Goal: Information Seeking & Learning: Learn about a topic

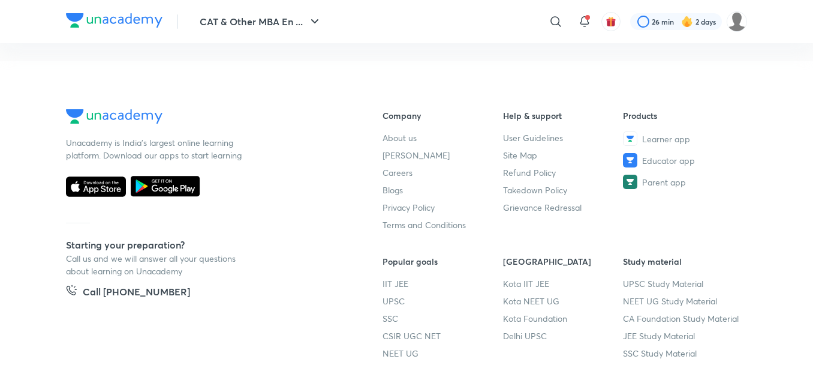
click at [467, 262] on h6 "Popular goals" at bounding box center [443, 261] width 121 height 13
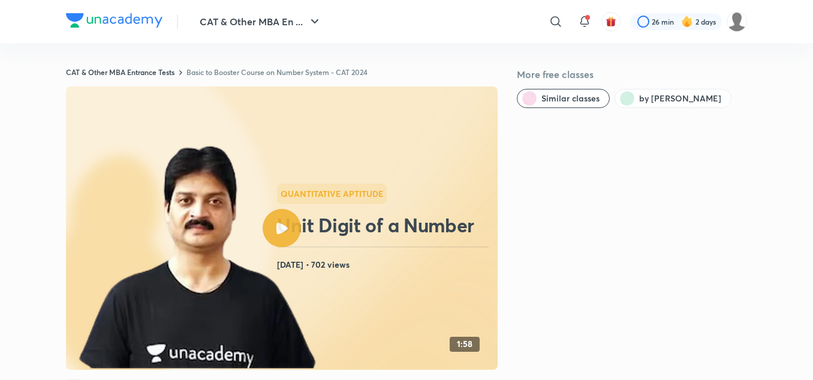
scroll to position [783, 0]
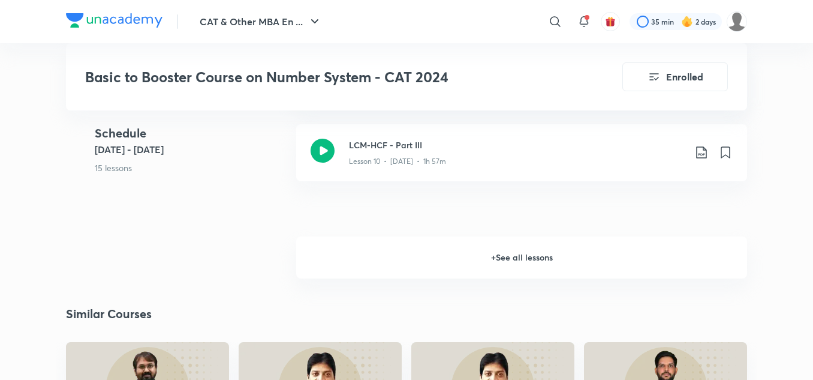
scroll to position [1320, 0]
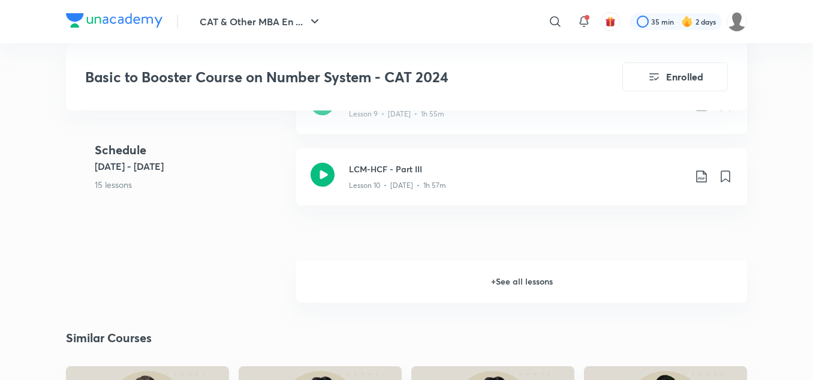
click at [500, 281] on h6 "+ See all lessons" at bounding box center [521, 281] width 451 height 42
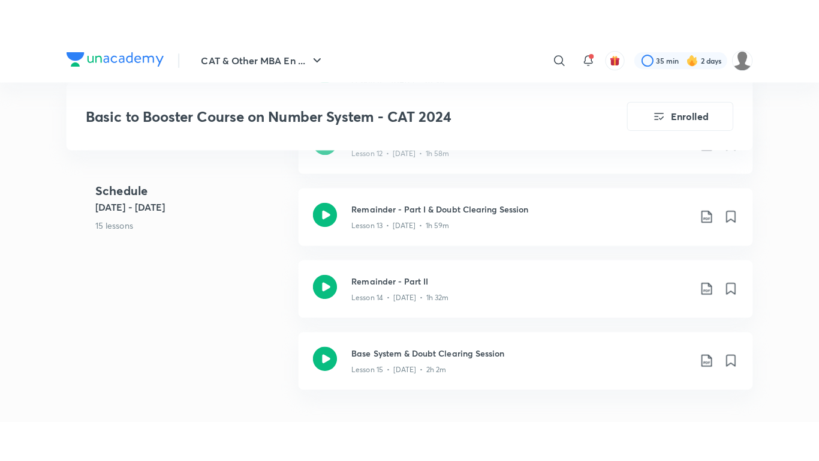
scroll to position [1536, 0]
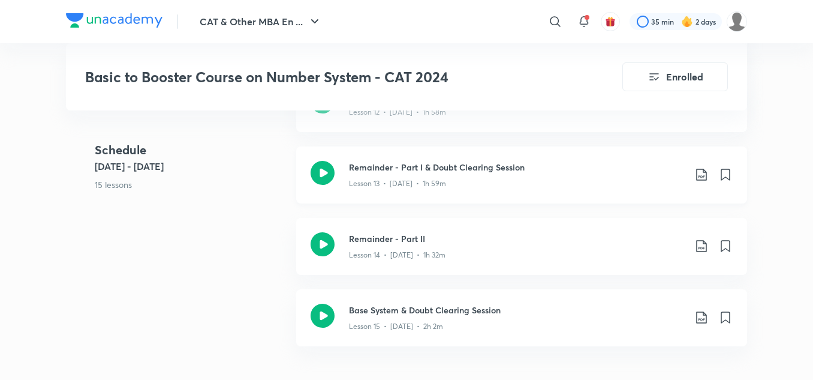
click at [332, 167] on icon at bounding box center [323, 173] width 24 height 24
